Goal: Register for event/course

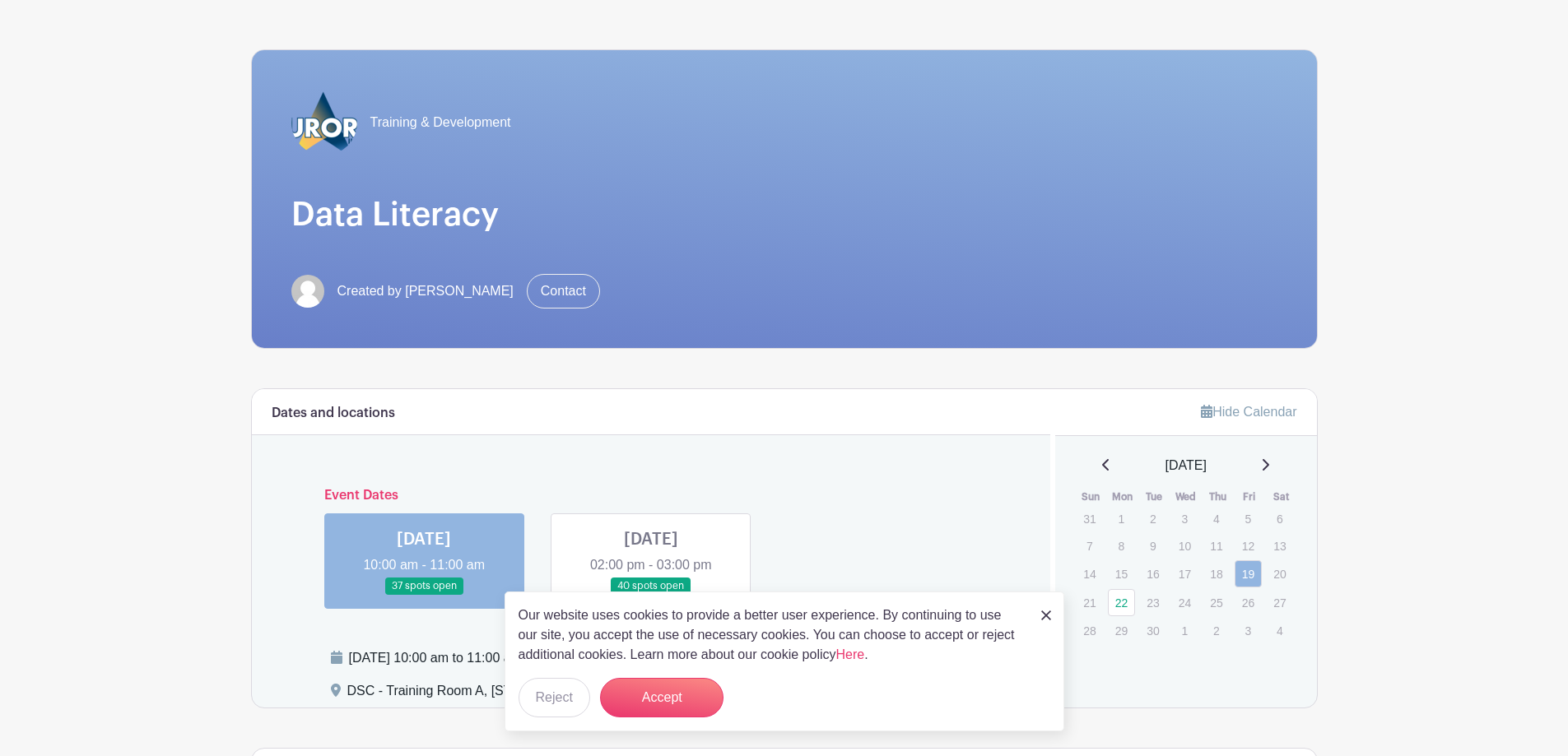
scroll to position [165, 0]
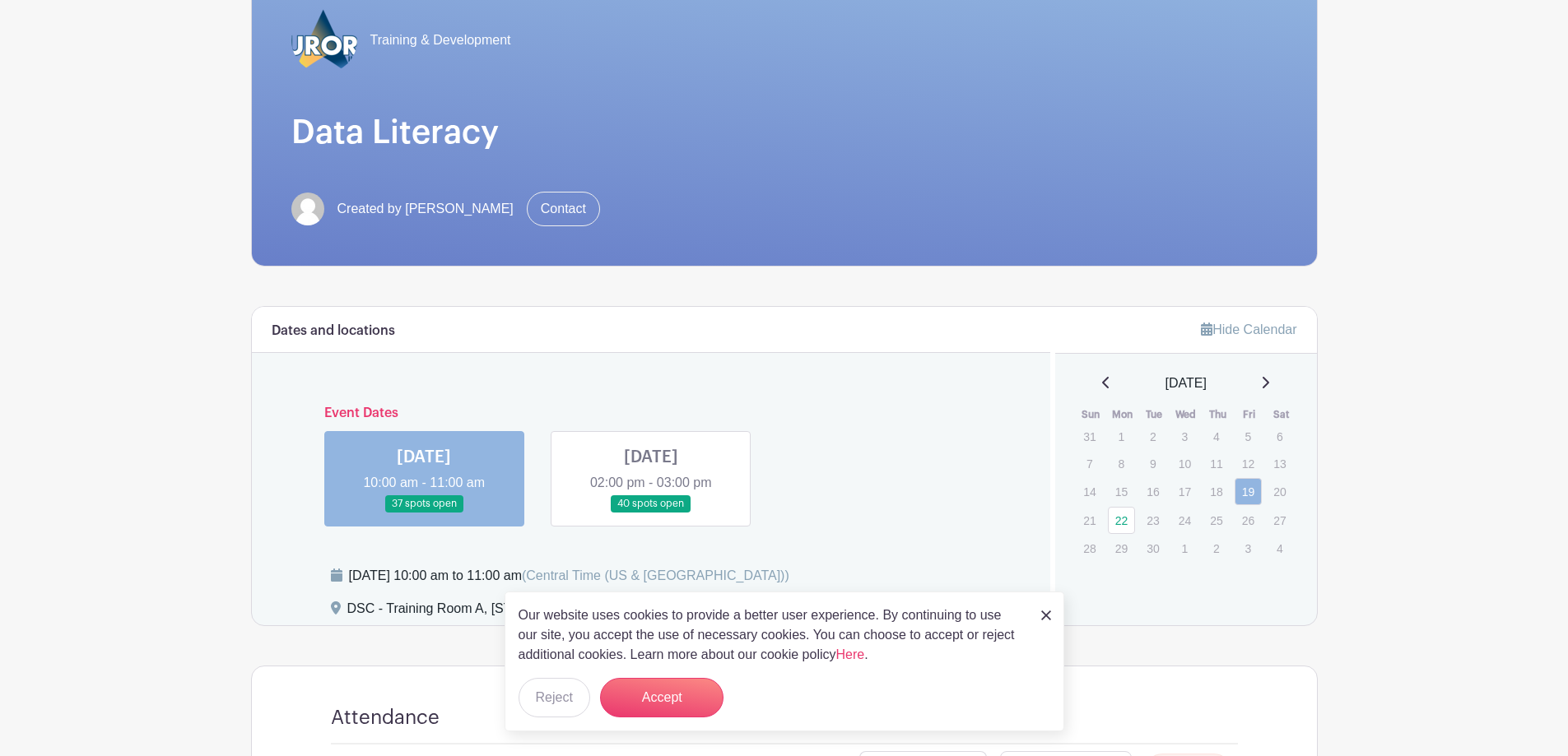
click at [652, 513] on link at bounding box center [652, 513] width 0 height 0
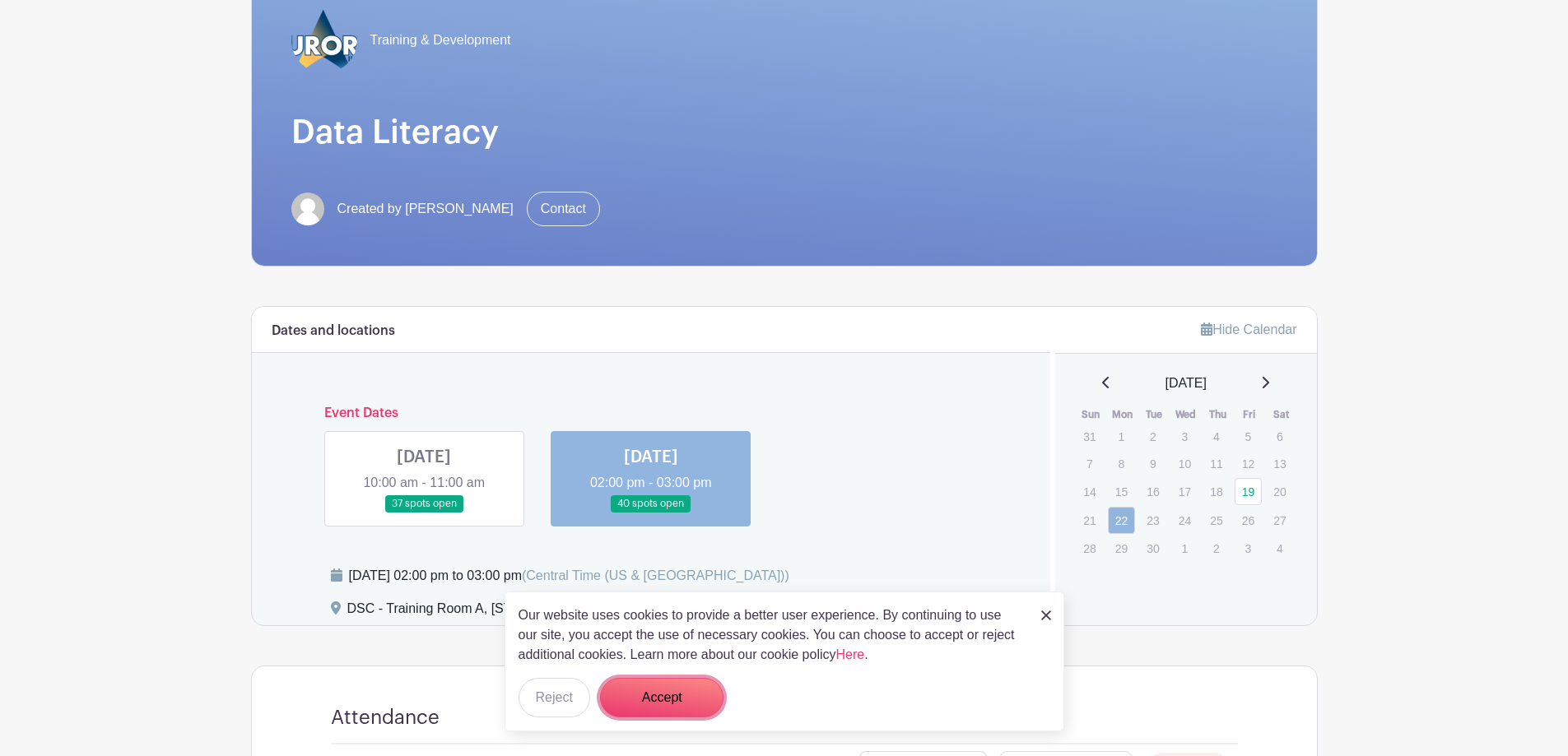
click at [656, 694] on button "Accept" at bounding box center [661, 698] width 124 height 40
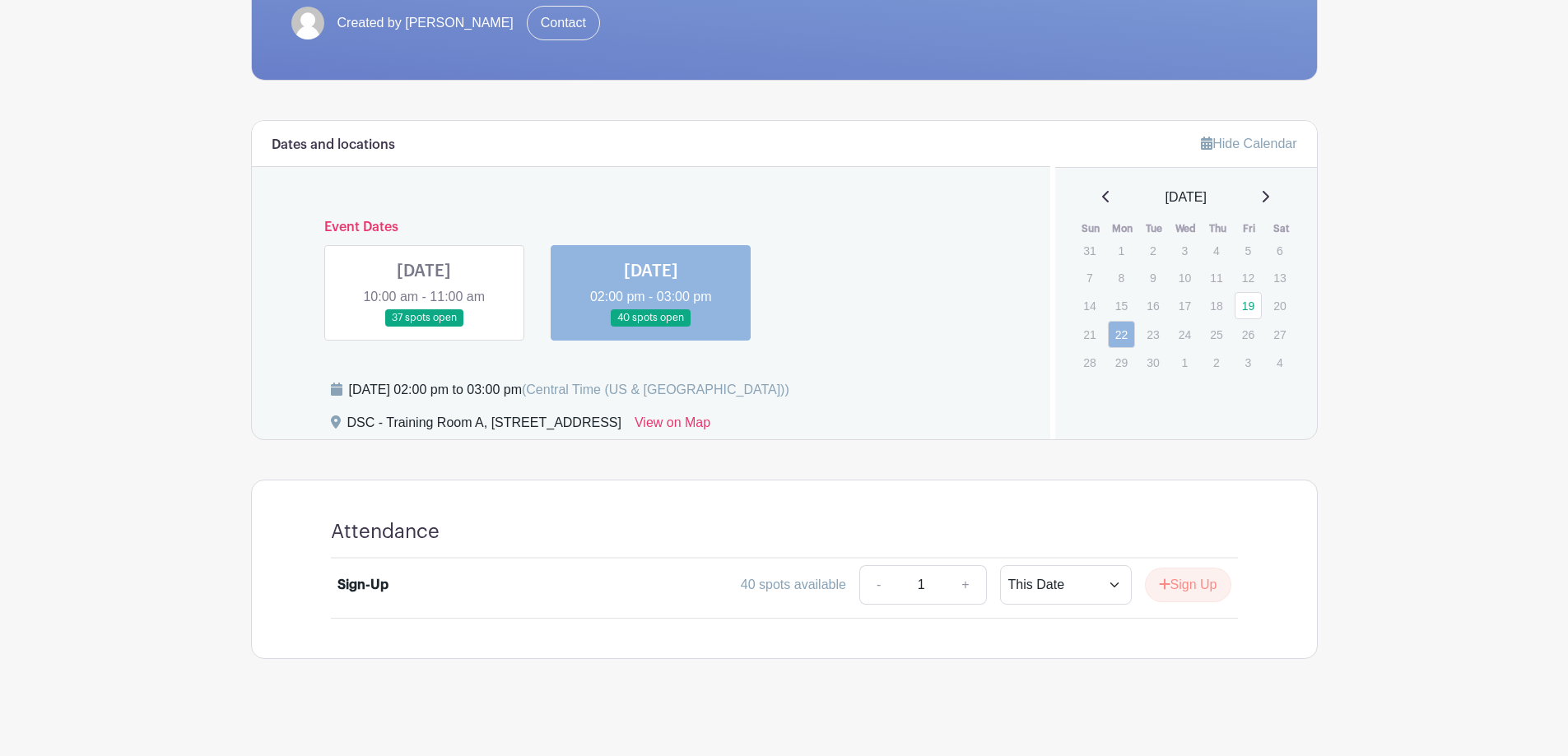
scroll to position [357, 0]
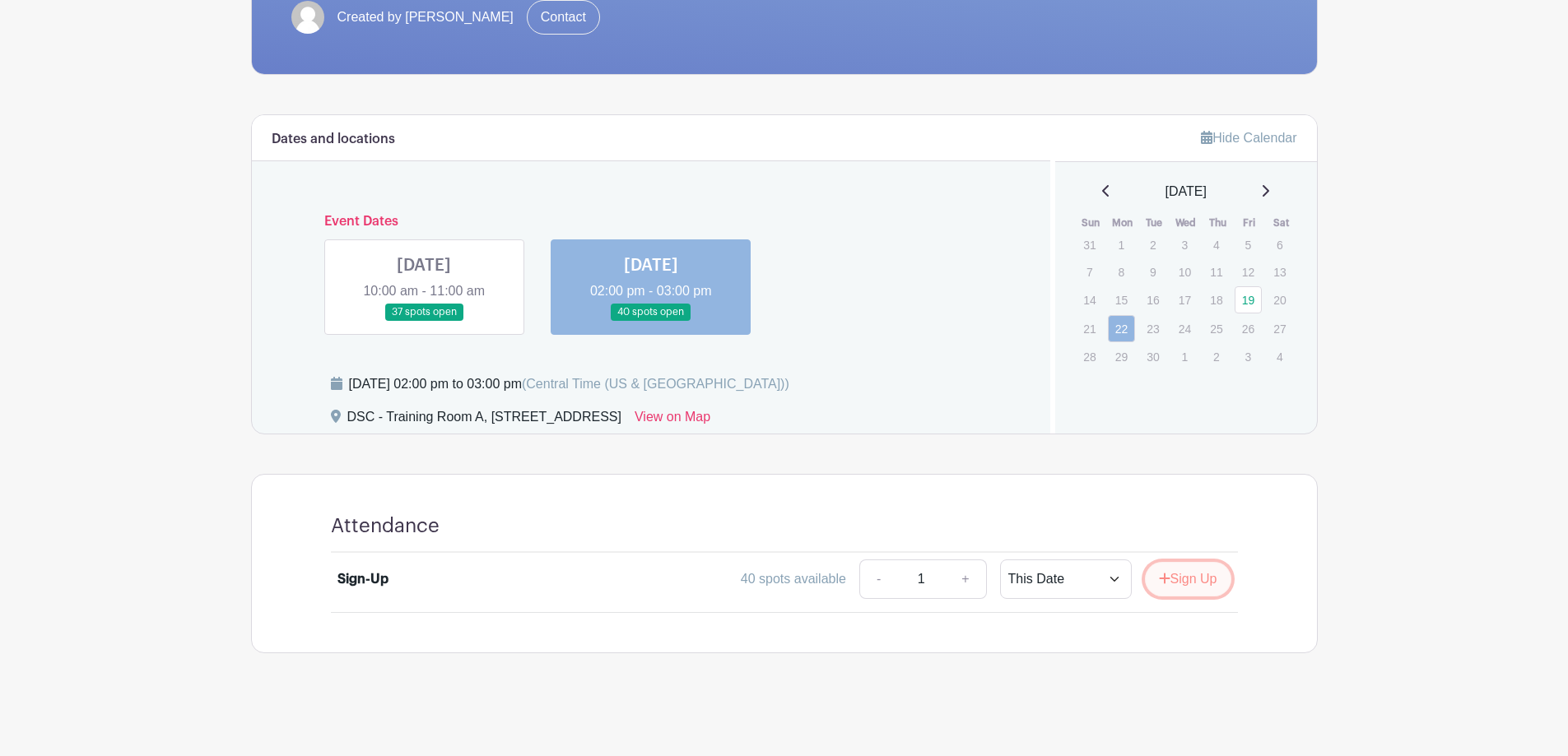
click at [1192, 579] on button "Sign Up" at bounding box center [1187, 579] width 86 height 35
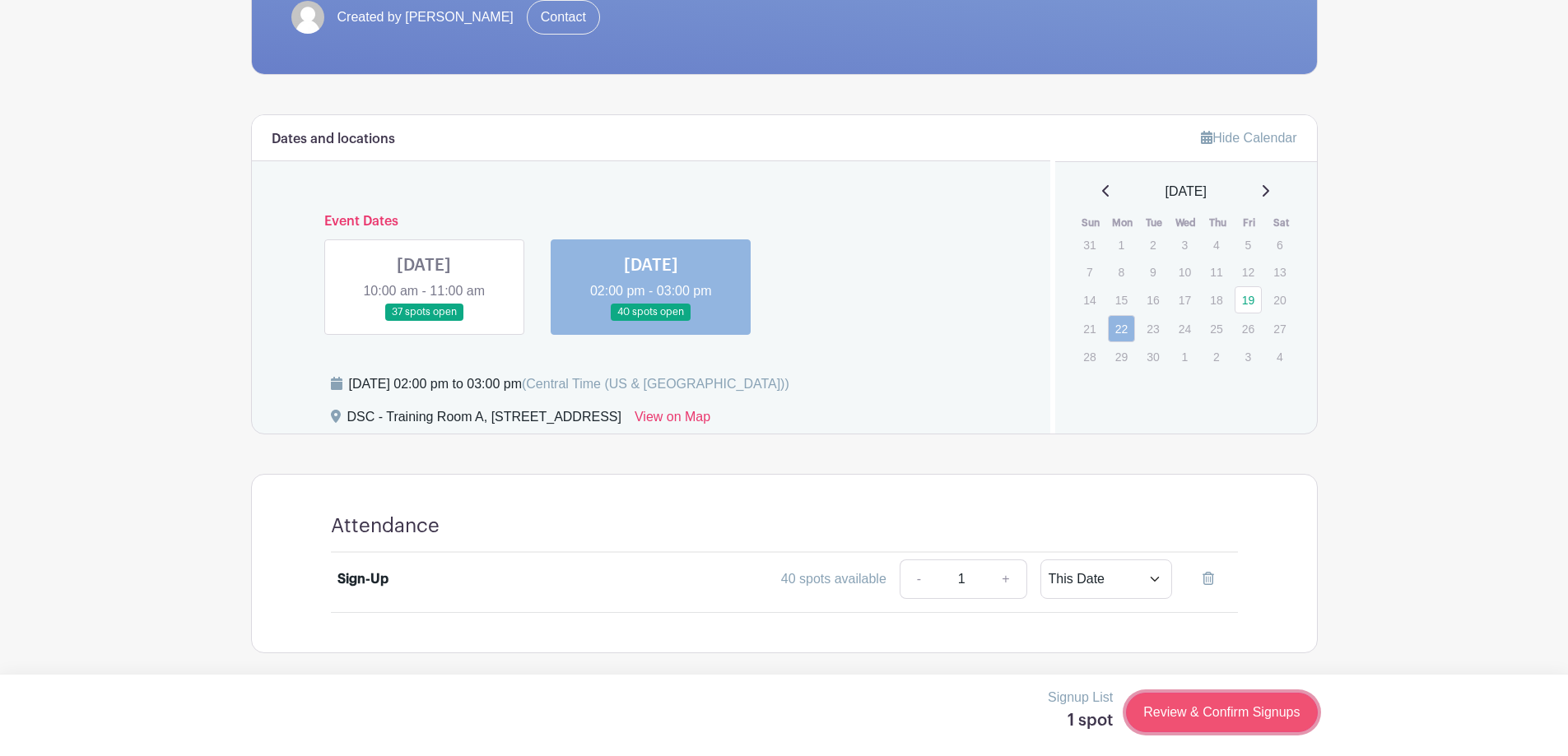
click at [1182, 712] on link "Review & Confirm Signups" at bounding box center [1221, 713] width 191 height 40
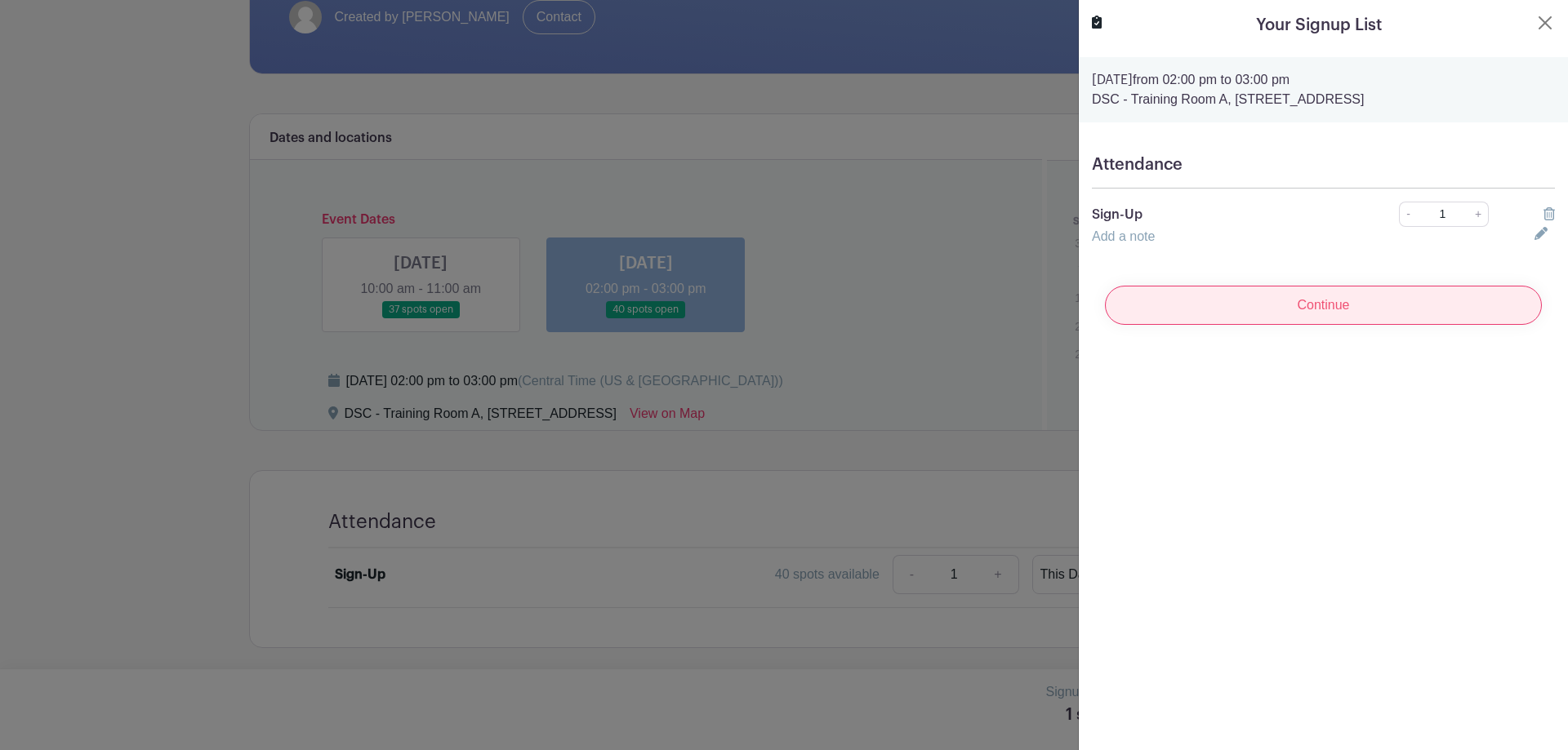
click at [1378, 300] on input "Continue" at bounding box center [1323, 305] width 436 height 39
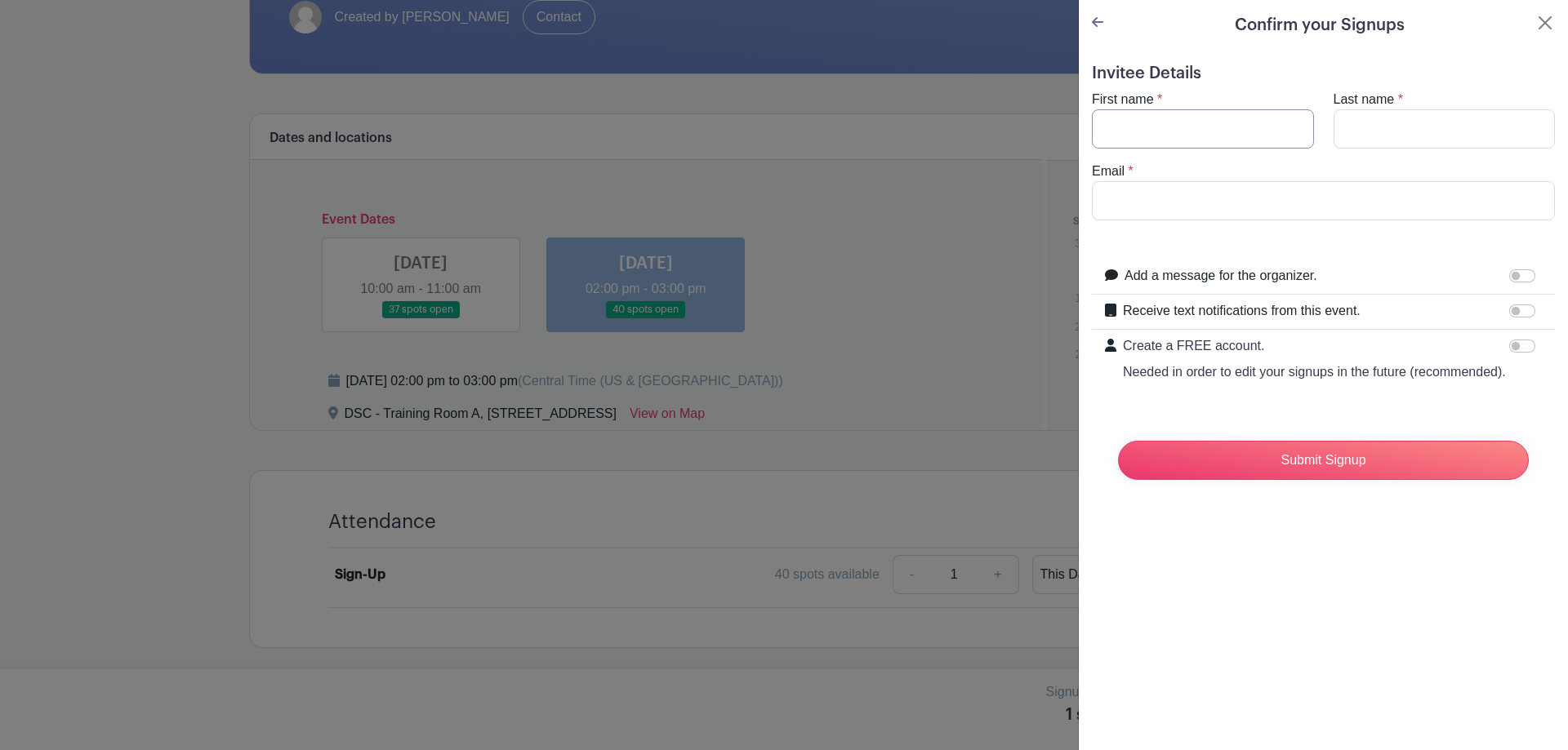
click at [1134, 139] on input "First name" at bounding box center [1202, 129] width 222 height 39
type input "[PERSON_NAME]"
click at [1196, 192] on input "Email" at bounding box center [1323, 201] width 463 height 39
type input "[EMAIL_ADDRESS][DOMAIN_NAME]"
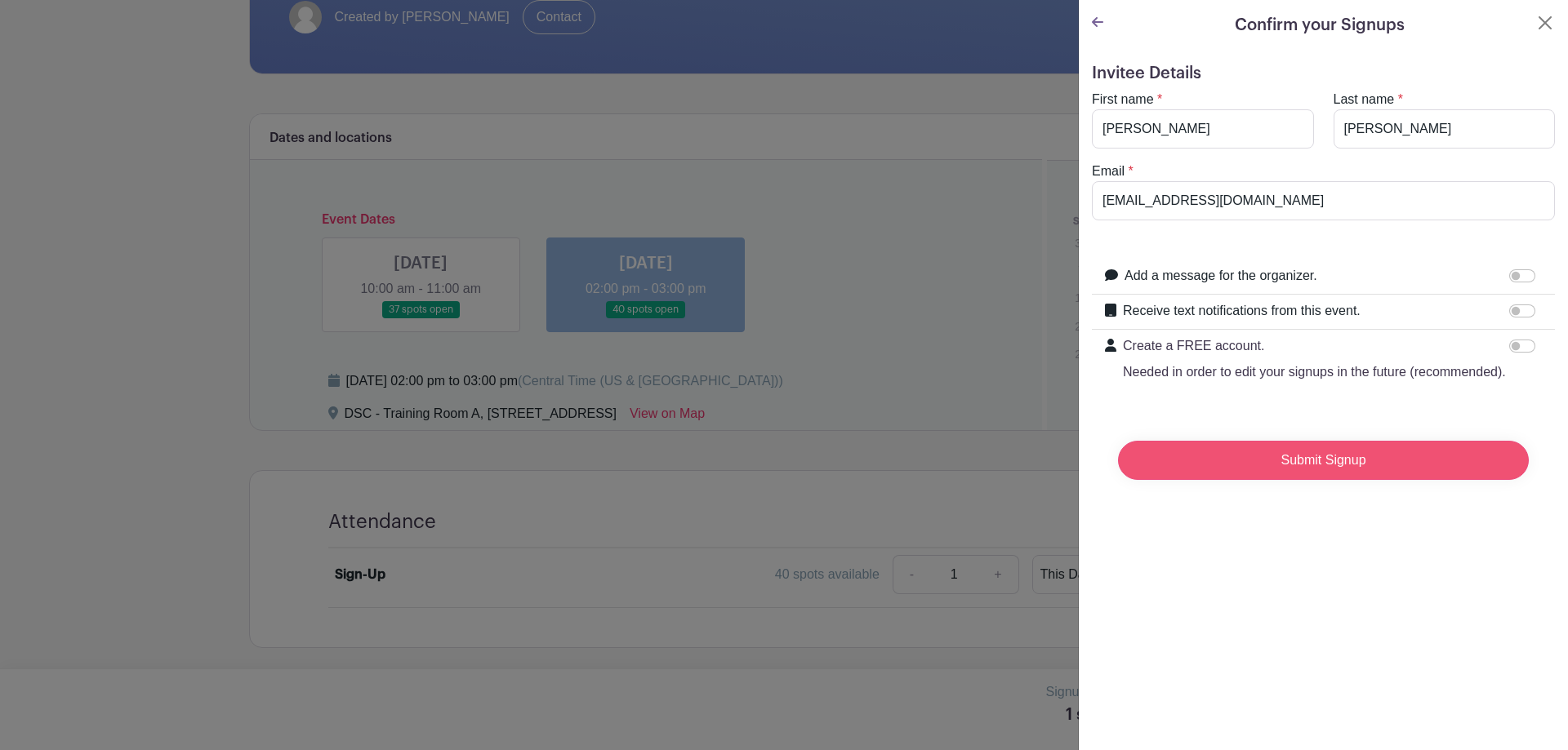
click at [1226, 480] on input "Submit Signup" at bounding box center [1323, 461] width 411 height 39
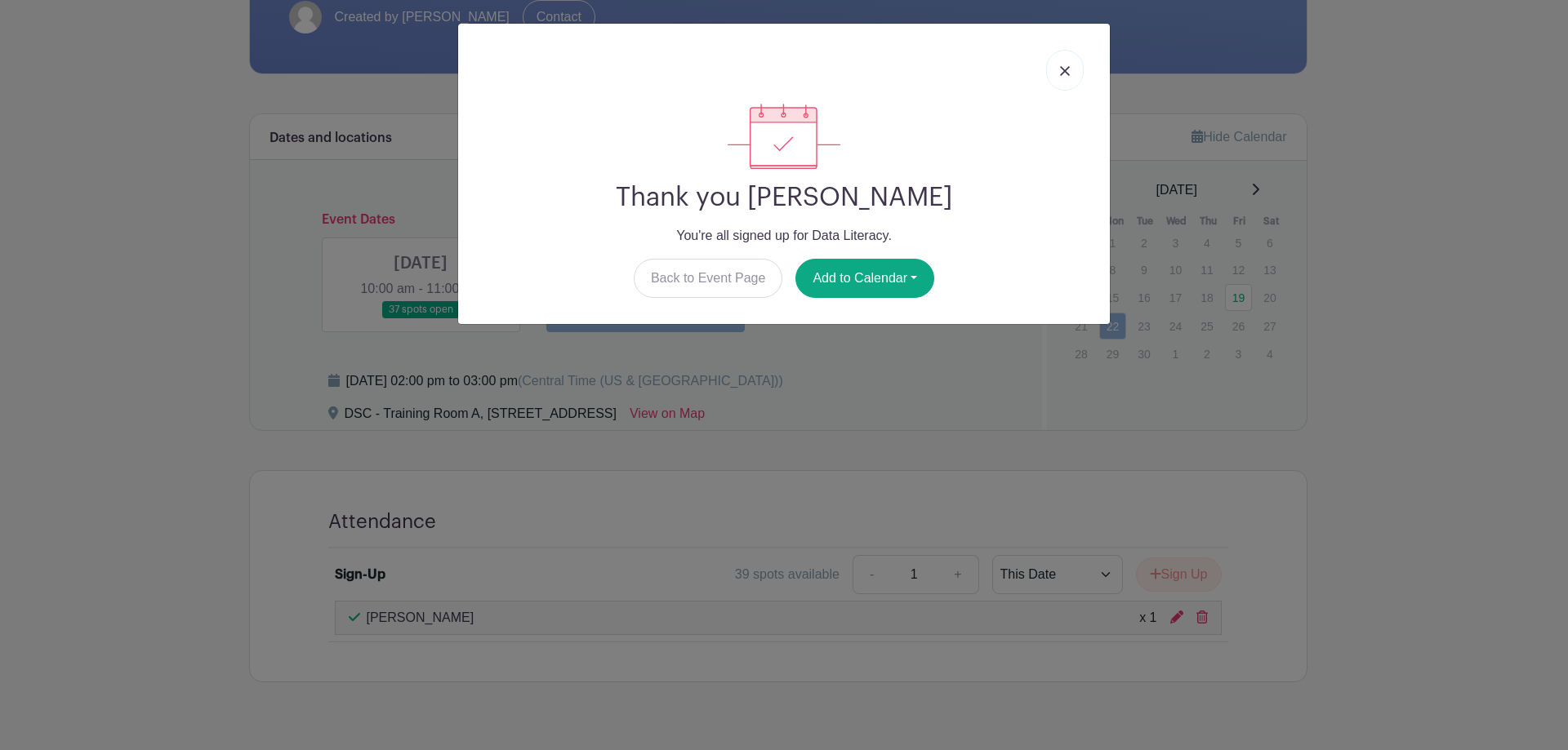
click at [1065, 68] on img at bounding box center [1065, 71] width 10 height 10
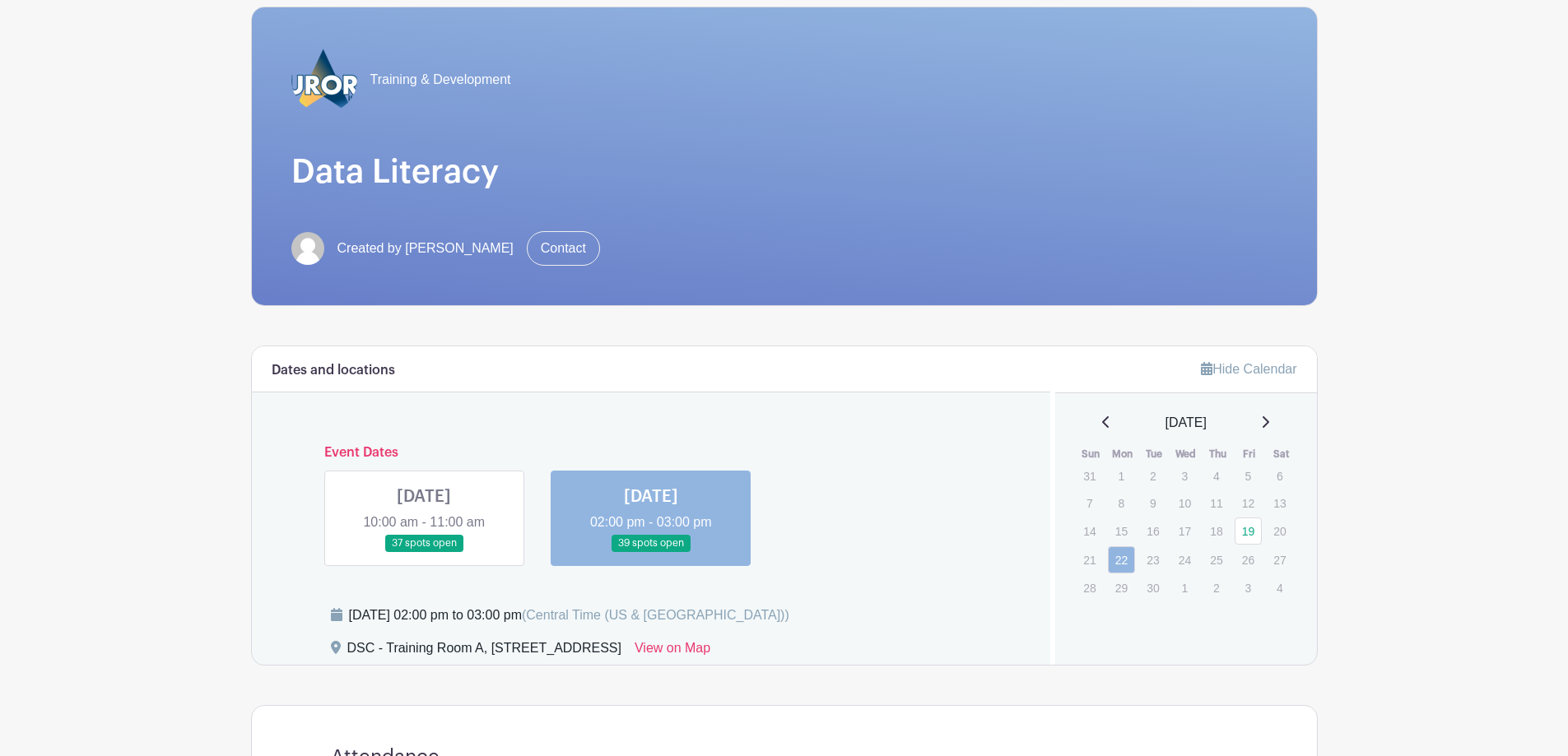
scroll to position [110, 0]
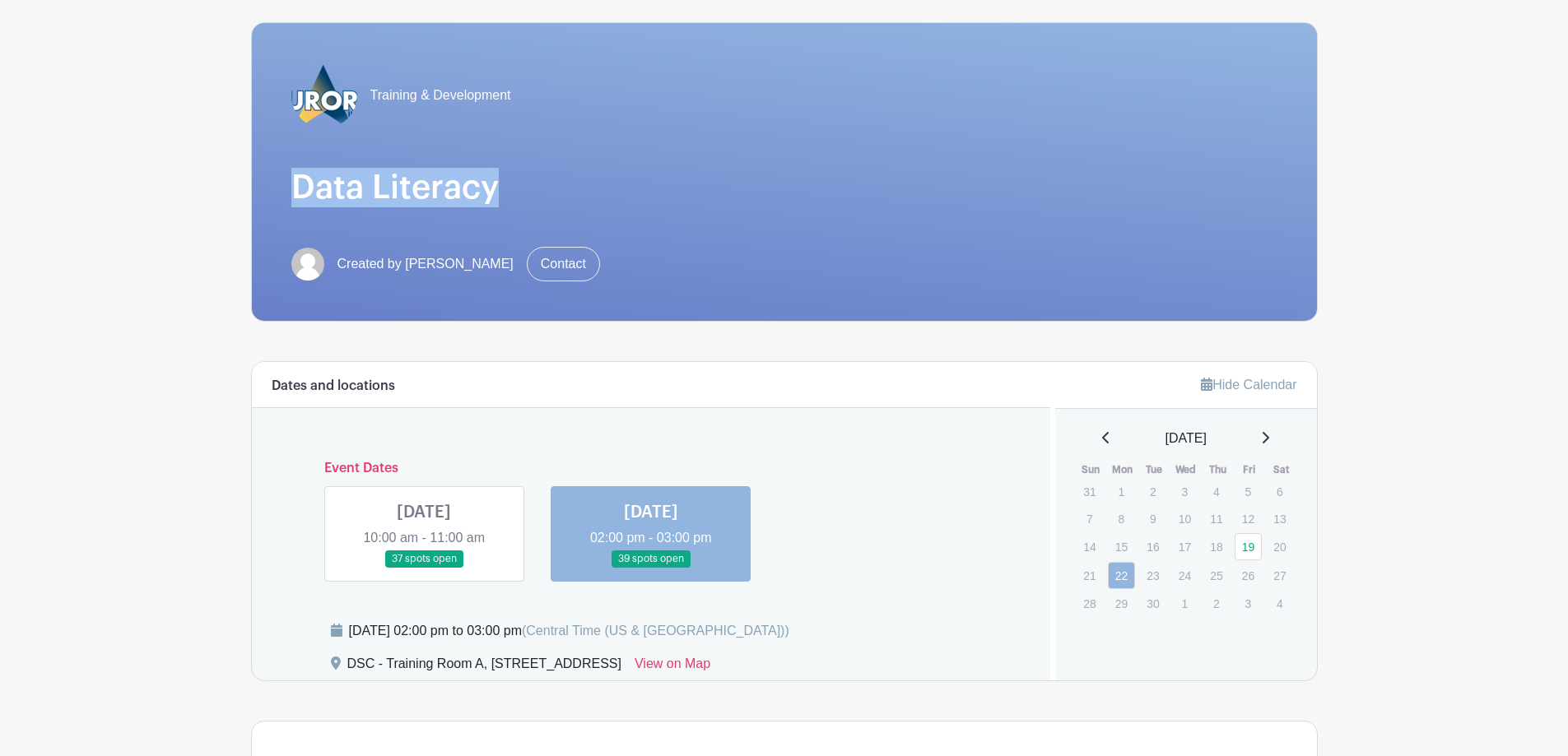
drag, startPoint x: 514, startPoint y: 191, endPoint x: 252, endPoint y: 201, distance: 262.2
click at [252, 201] on div "Training & Development Data Literacy Created by [PERSON_NAME] Contact" at bounding box center [784, 171] width 1065 height 297
copy h1 "Data Literacy"
drag, startPoint x: 707, startPoint y: 671, endPoint x: 348, endPoint y: 666, distance: 359.0
click at [331, 669] on div "DSC - Training Room A, [STREET_ADDRESS] View on Map" at bounding box center [681, 667] width 701 height 27
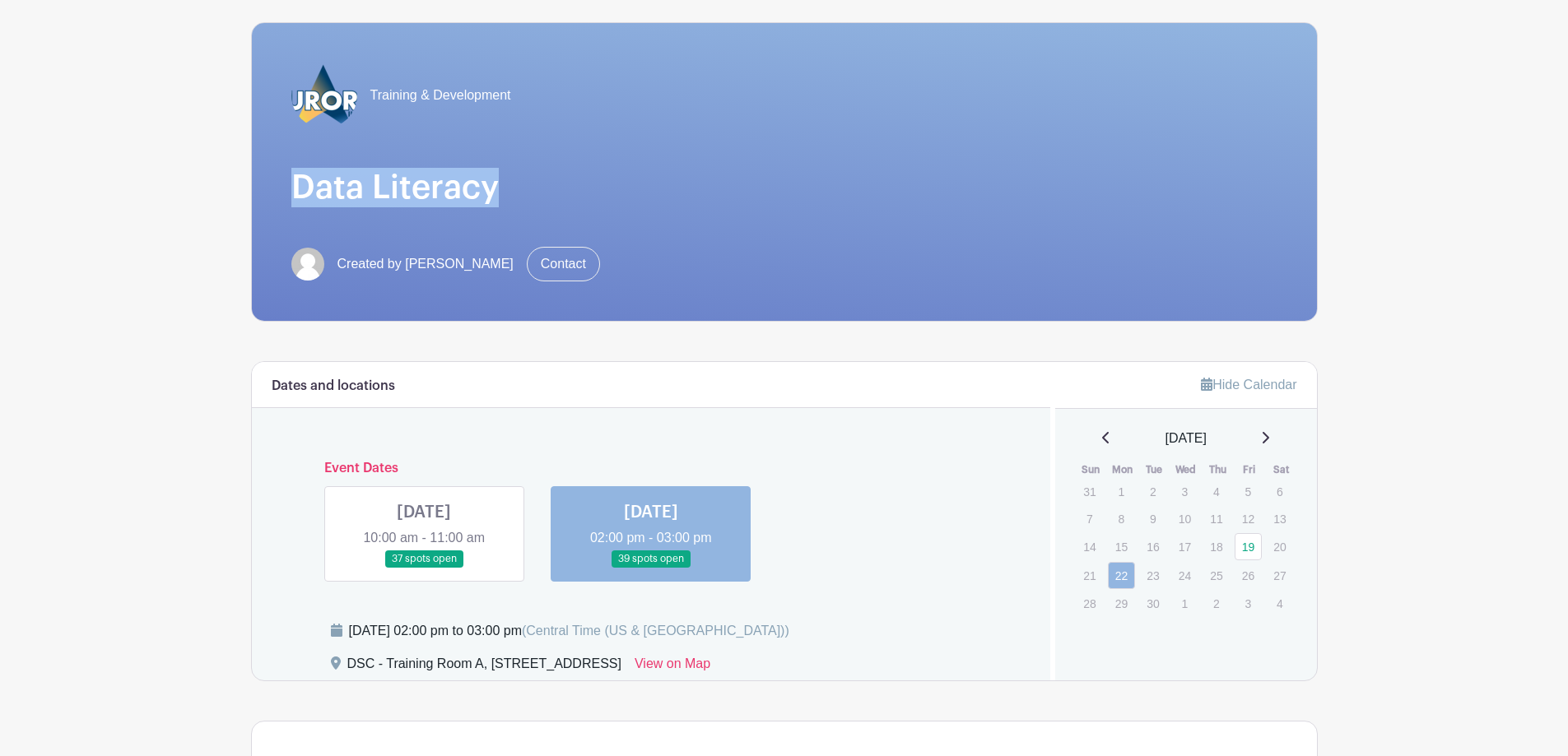
copy div "DSC - Training Room A, [STREET_ADDRESS]"
